Goal: Transaction & Acquisition: Subscribe to service/newsletter

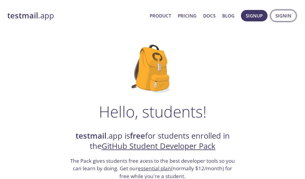
click at [286, 15] on span "Signin" at bounding box center [283, 16] width 16 height 8
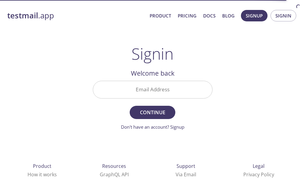
click at [182, 93] on input "Email Address" at bounding box center [152, 89] width 119 height 17
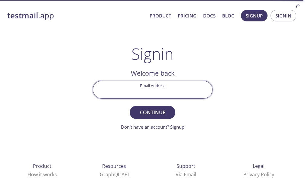
click at [247, 62] on div "testmail .app Product Pricing Docs Blog Signup Signin Signin Welcome back Email…" at bounding box center [152, 124] width 305 height 248
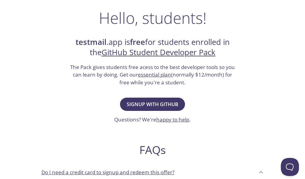
scroll to position [109, 0]
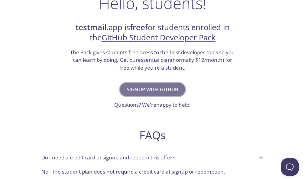
click at [170, 87] on span "Signup with GitHub" at bounding box center [153, 89] width 52 height 8
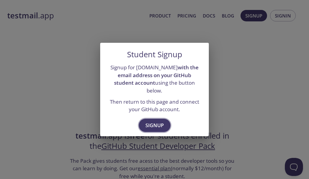
click at [162, 122] on span "Signup" at bounding box center [155, 125] width 18 height 8
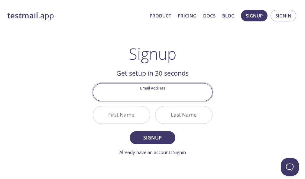
click at [175, 97] on input "Email Address" at bounding box center [152, 92] width 119 height 17
click at [178, 94] on input "Email Address" at bounding box center [152, 92] width 119 height 17
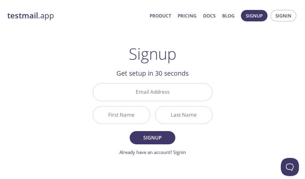
click at [213, 75] on main "Signup Get setup in 30 seconds Email Address First Name Last Name Signup Alread…" at bounding box center [152, 100] width 134 height 111
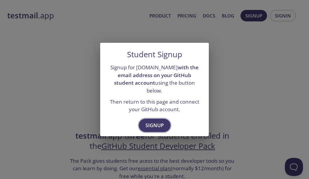
click at [155, 122] on span "Signup" at bounding box center [155, 125] width 18 height 8
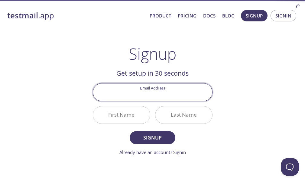
click at [167, 91] on input "Email Address" at bounding box center [152, 92] width 119 height 17
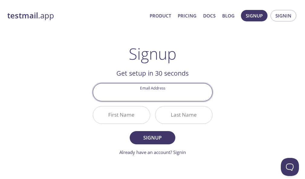
click at [167, 91] on input "Email Address" at bounding box center [152, 92] width 119 height 17
type input "22f3000604@student.onlinedegree.iitm.ac.in"
click at [138, 115] on input "First Name" at bounding box center [121, 115] width 57 height 17
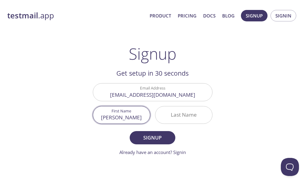
type input "Akshit"
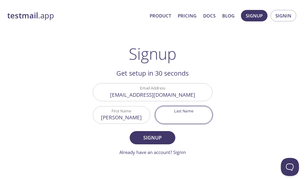
click at [197, 117] on input "Last Name" at bounding box center [183, 115] width 57 height 17
type input "k"
click at [159, 141] on span "Signup" at bounding box center [152, 138] width 32 height 8
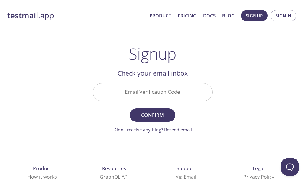
click at [178, 91] on input "Email Verification Code" at bounding box center [152, 92] width 119 height 17
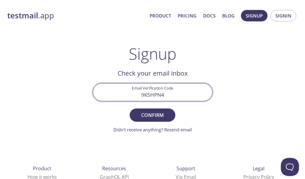
type input "9K5HPN4"
click at [130, 109] on button "Confirm" at bounding box center [152, 115] width 45 height 13
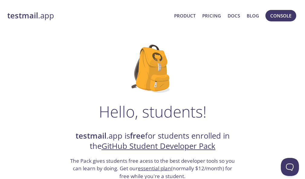
scroll to position [54, 0]
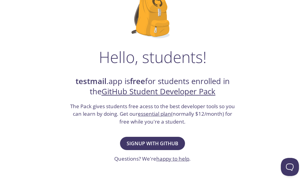
scroll to position [54, 0]
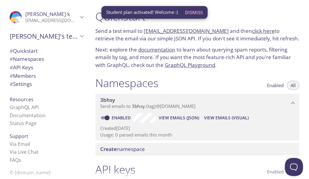
click at [238, 20] on h1 "Quickstart" at bounding box center [197, 17] width 204 height 14
click at [241, 13] on h1 "Quickstart" at bounding box center [197, 17] width 204 height 14
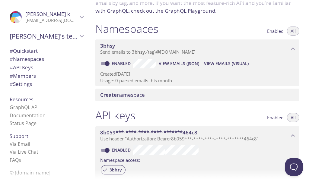
scroll to position [109, 0]
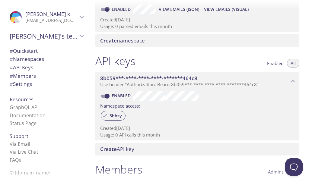
click at [61, 38] on span "Akshit's team" at bounding box center [44, 36] width 68 height 8
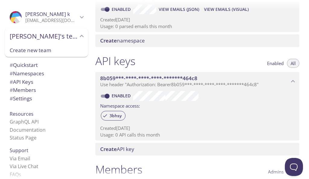
click at [61, 38] on span "Akshit's team" at bounding box center [44, 36] width 68 height 8
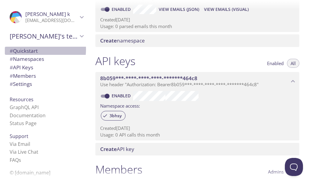
click at [33, 50] on span "# Quickstart" at bounding box center [24, 50] width 28 height 7
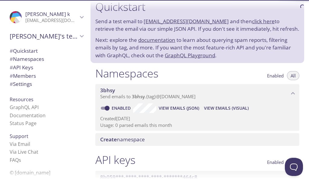
click at [35, 60] on span "# Namespaces" at bounding box center [27, 59] width 34 height 7
